Goal: Transaction & Acquisition: Obtain resource

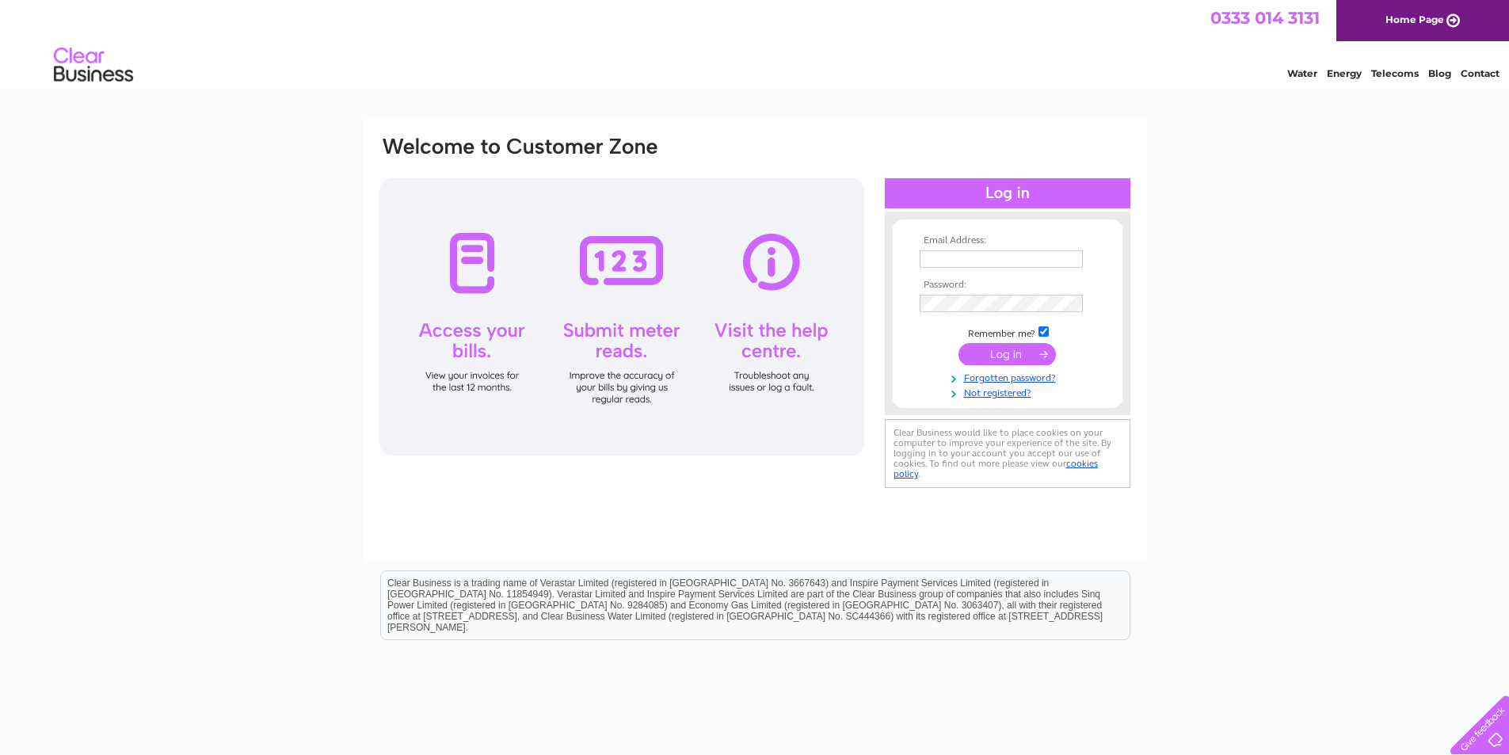
type input "david@windex-ltd.co.uk"
click at [1012, 347] on input "submit" at bounding box center [1006, 354] width 97 height 22
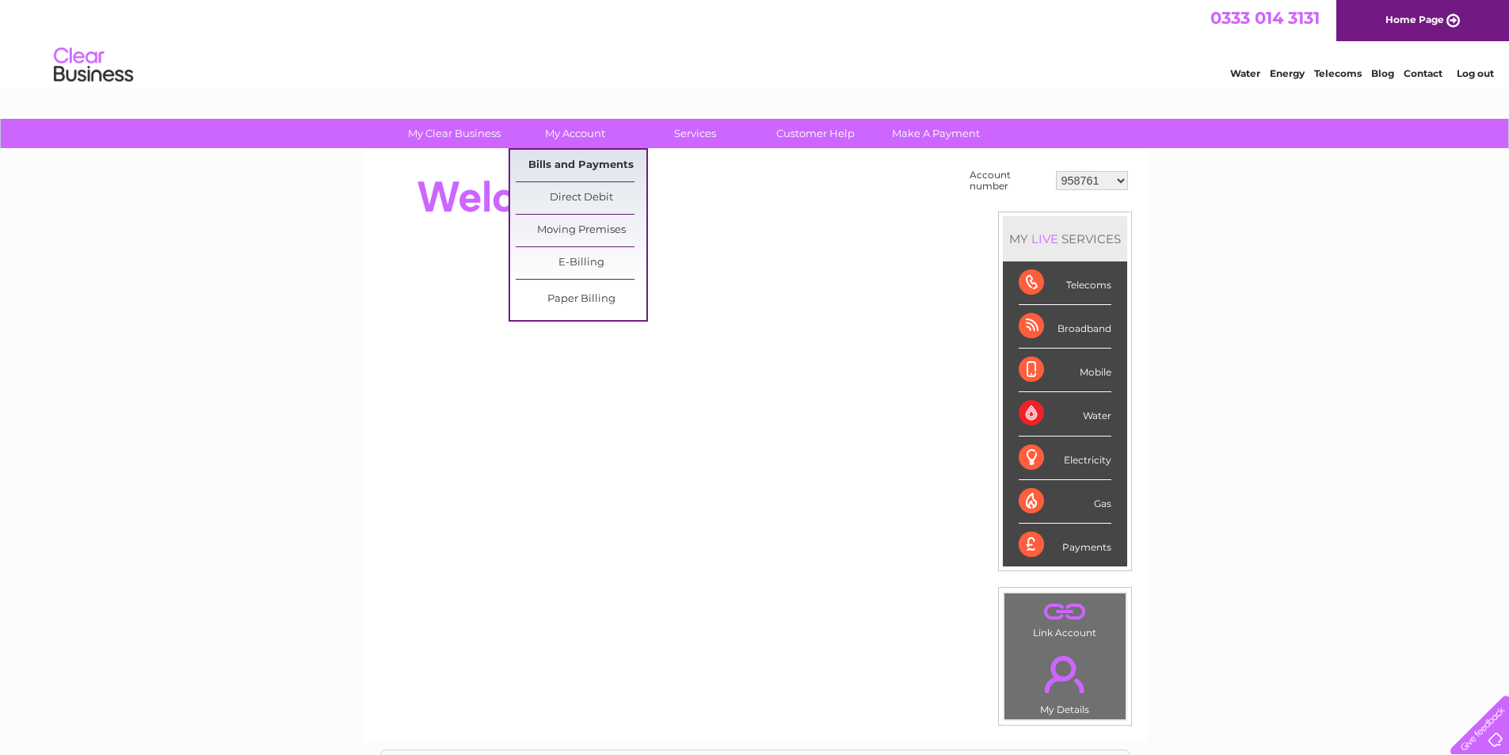
click at [604, 163] on link "Bills and Payments" at bounding box center [581, 166] width 131 height 32
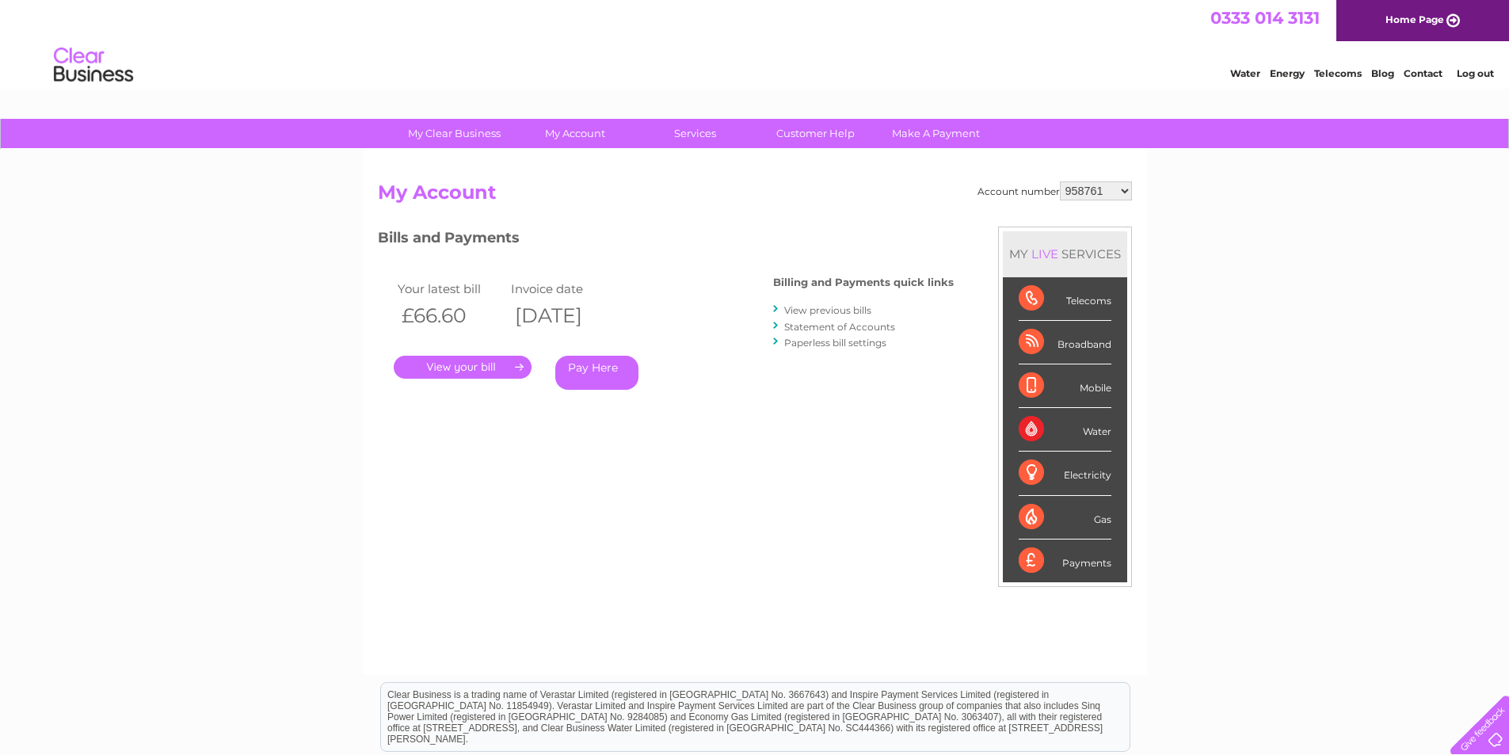
click at [464, 368] on link "." at bounding box center [463, 367] width 138 height 23
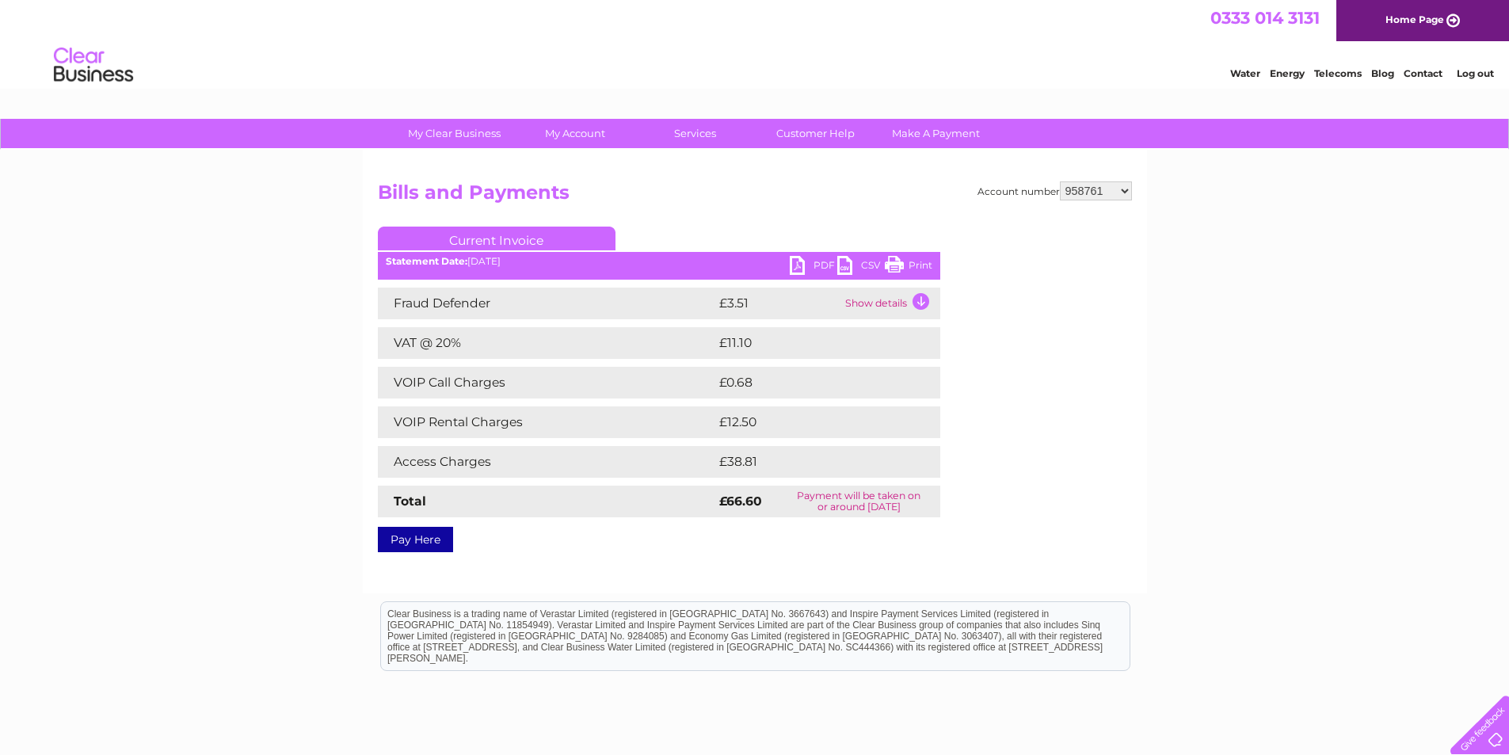
click at [797, 265] on link "PDF" at bounding box center [814, 267] width 48 height 23
click at [793, 261] on link "PDF" at bounding box center [814, 267] width 48 height 23
click at [1126, 191] on select "958761 1094873 30286947 30312374" at bounding box center [1096, 190] width 72 height 19
select select "1094873"
click at [1060, 181] on select "958761 1094873 30286947 30312374" at bounding box center [1096, 190] width 72 height 19
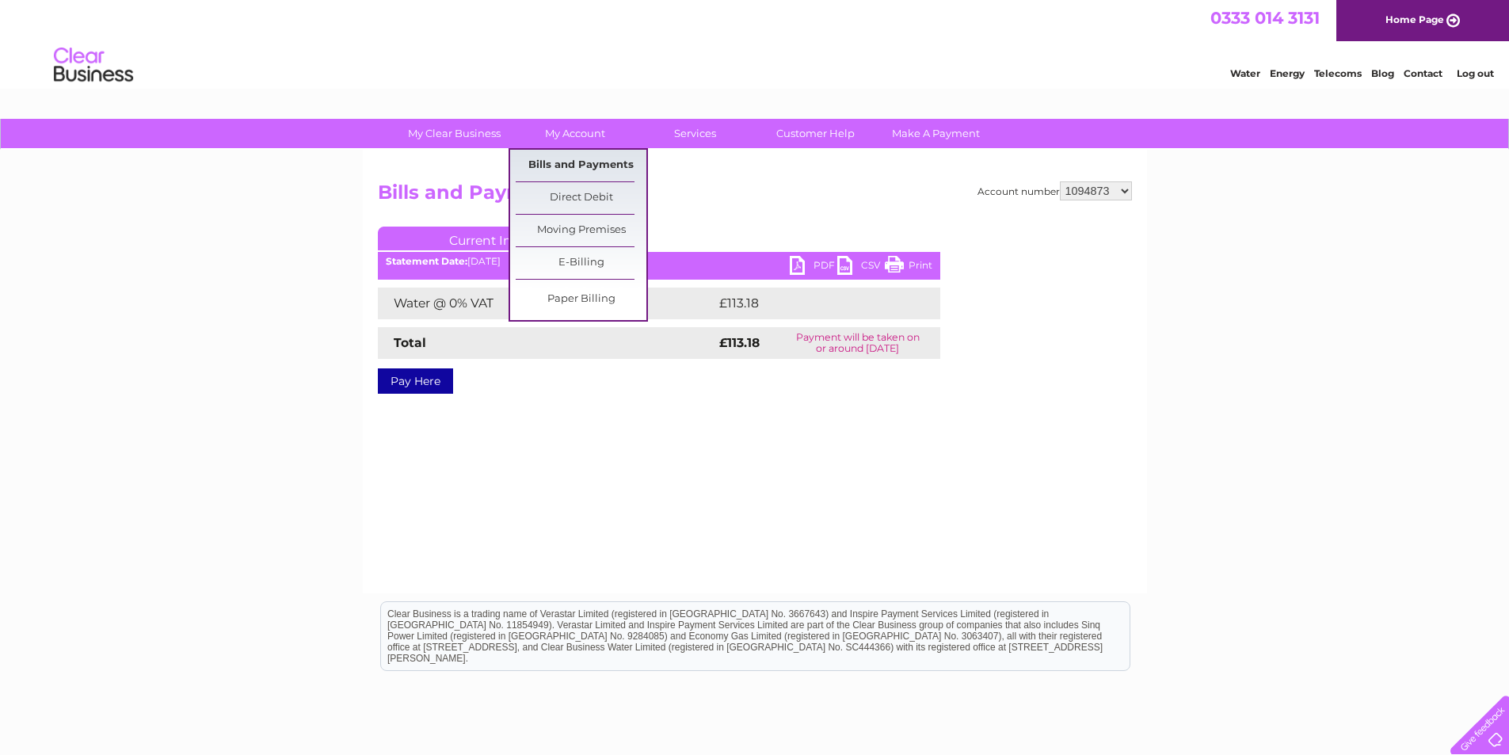
click at [593, 164] on link "Bills and Payments" at bounding box center [581, 166] width 131 height 32
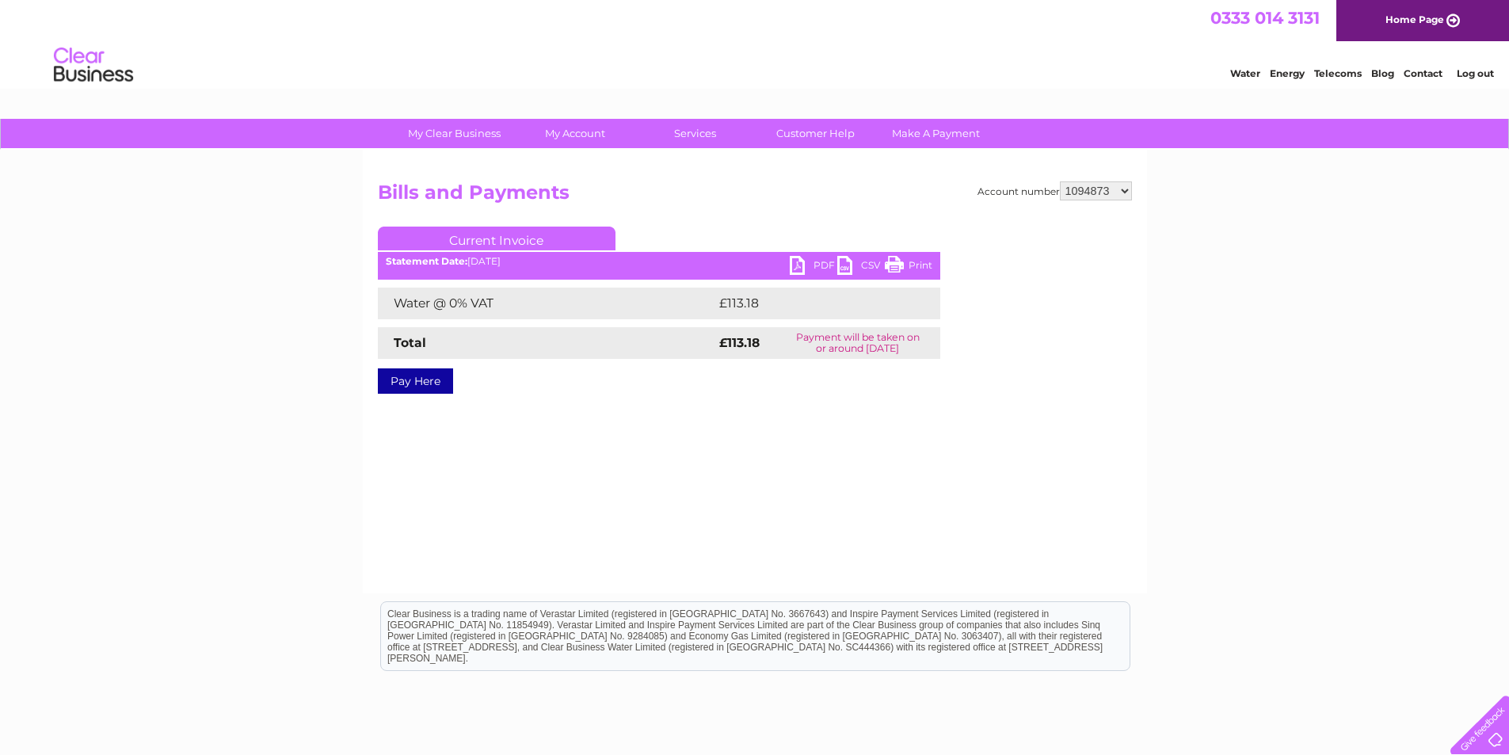
click at [809, 262] on link "PDF" at bounding box center [814, 267] width 48 height 23
click at [803, 263] on link "PDF" at bounding box center [814, 267] width 48 height 23
click at [1082, 187] on select "958761 1094873 30286947 30312374" at bounding box center [1096, 190] width 72 height 19
select select "30286947"
click at [1060, 181] on select "958761 1094873 30286947 30312374" at bounding box center [1096, 190] width 72 height 19
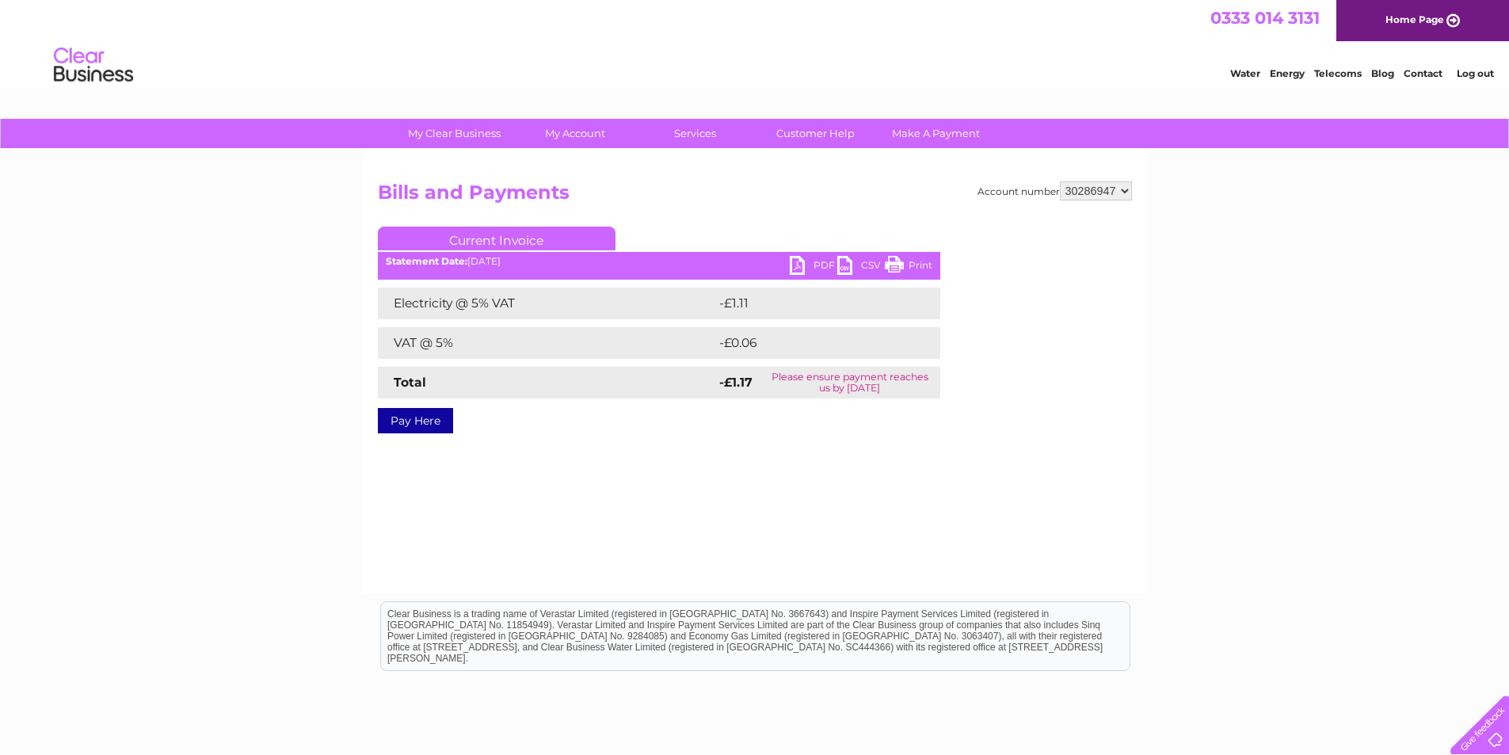
click at [1490, 74] on link "Log out" at bounding box center [1475, 73] width 37 height 12
